Goal: Task Accomplishment & Management: Use online tool/utility

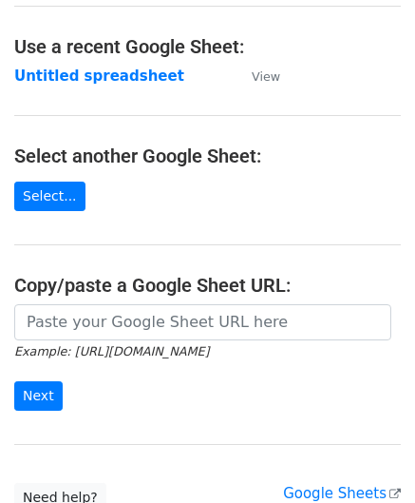
scroll to position [95, 0]
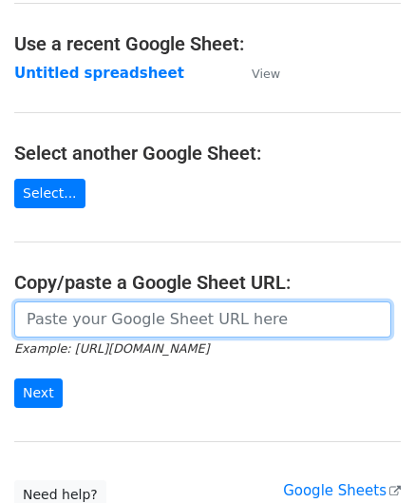
click at [84, 316] on input "url" at bounding box center [202, 319] width 377 height 36
paste input "[URL][DOMAIN_NAME]"
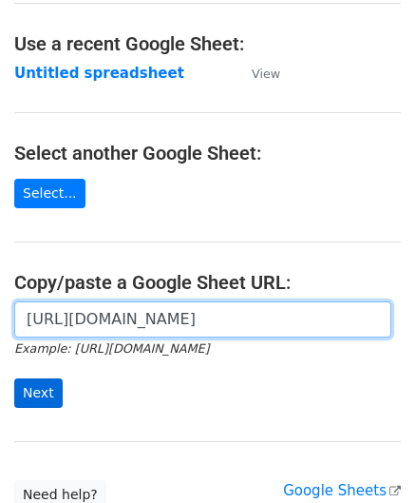
type input "[URL][DOMAIN_NAME]"
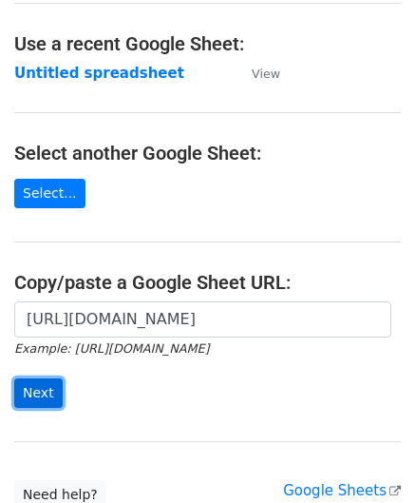
click at [30, 391] on input "Next" at bounding box center [38, 392] width 48 height 29
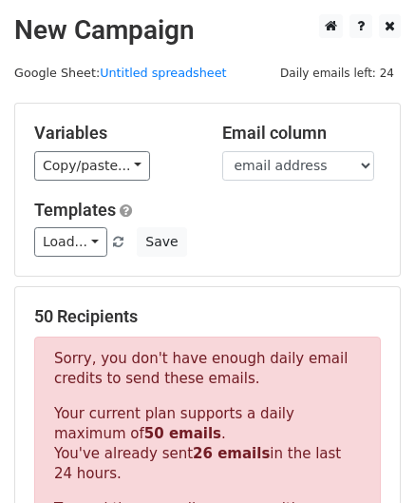
scroll to position [641, 0]
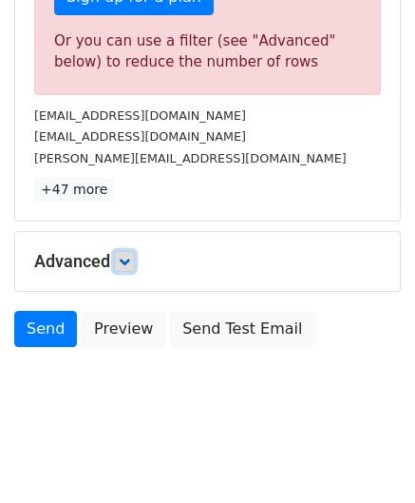
click at [130, 256] on icon at bounding box center [124, 261] width 11 height 11
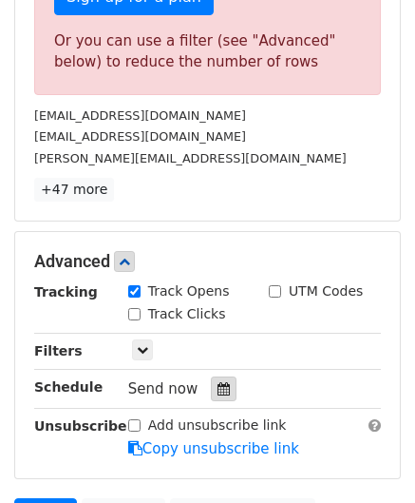
click at [218, 384] on icon at bounding box center [224, 388] width 12 height 13
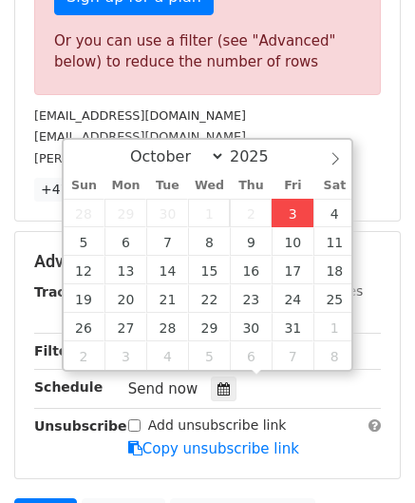
type input "[DATE] 12:00"
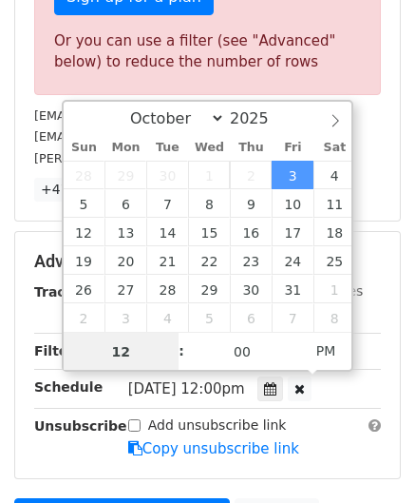
scroll to position [0, 0]
paste input "0"
type input "10"
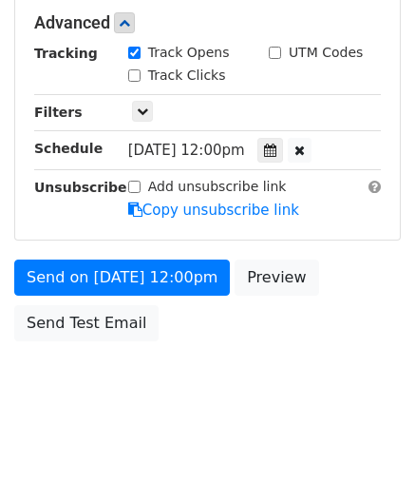
type input "[DATE] 22:00"
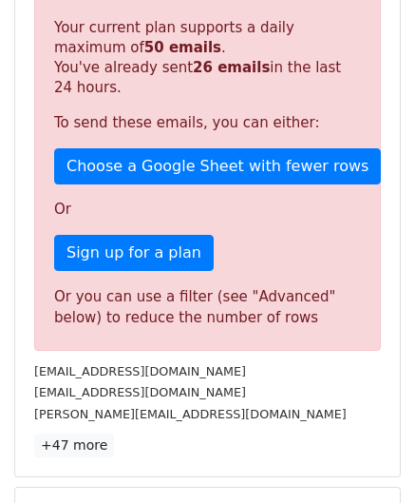
scroll to position [871, 0]
